Goal: Navigation & Orientation: Find specific page/section

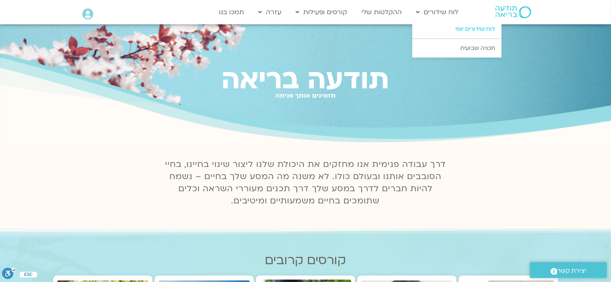
click at [455, 25] on link "לוח שידורים יומי" at bounding box center [456, 29] width 89 height 19
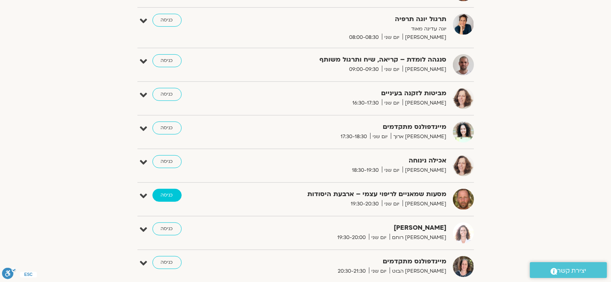
click at [173, 194] on link "כניסה" at bounding box center [166, 195] width 29 height 13
